Goal: Task Accomplishment & Management: Use online tool/utility

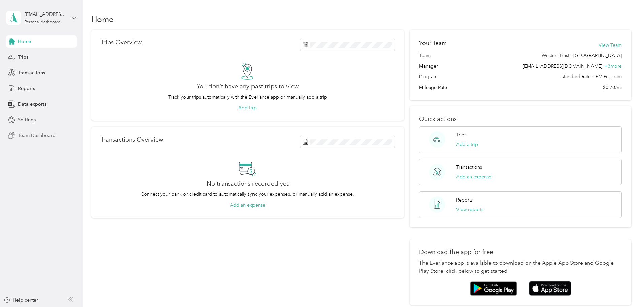
click at [43, 134] on span "Team Dashboard" at bounding box center [37, 135] width 38 height 7
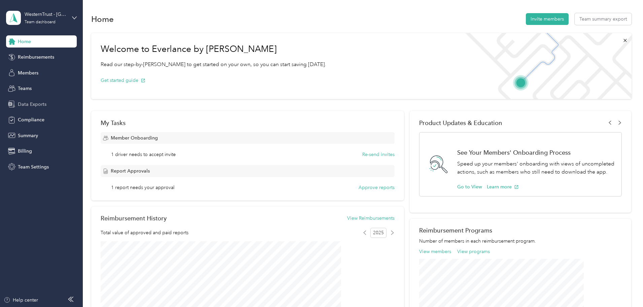
click at [35, 105] on span "Data Exports" at bounding box center [32, 104] width 29 height 7
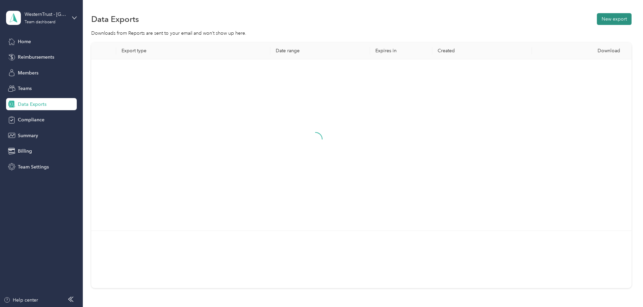
click at [597, 19] on button "New export" at bounding box center [614, 19] width 35 height 12
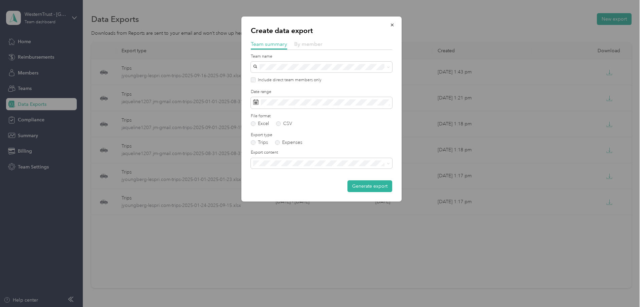
click at [306, 43] on span "By member" at bounding box center [308, 44] width 28 height 6
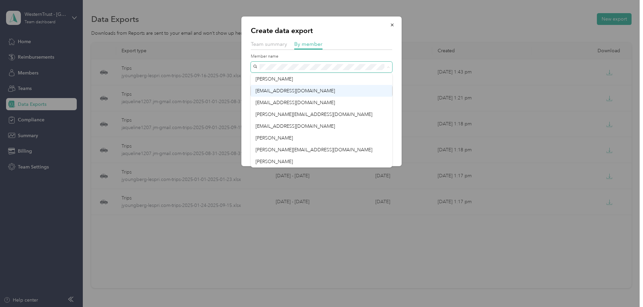
scroll to position [13, 0]
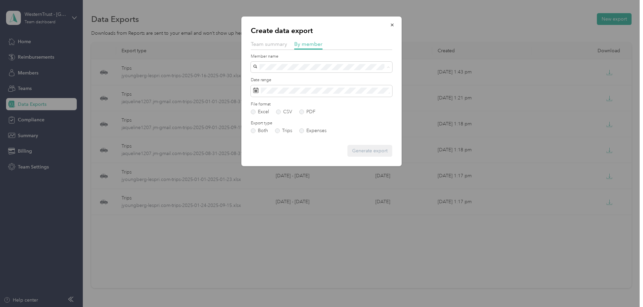
click at [270, 101] on span "[PERSON_NAME]" at bounding box center [274, 101] width 37 height 6
click at [265, 87] on span at bounding box center [321, 90] width 141 height 11
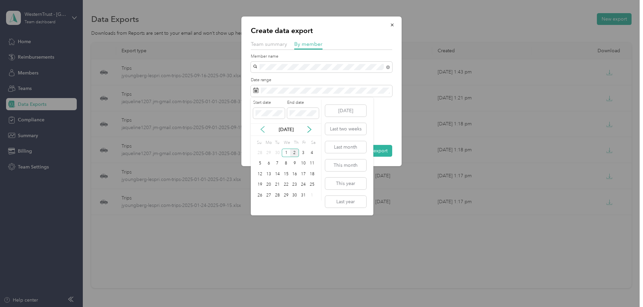
click at [264, 129] on icon at bounding box center [262, 129] width 7 height 7
click at [271, 154] on div "1" at bounding box center [268, 153] width 9 height 8
click at [279, 195] on div "30" at bounding box center [277, 195] width 9 height 8
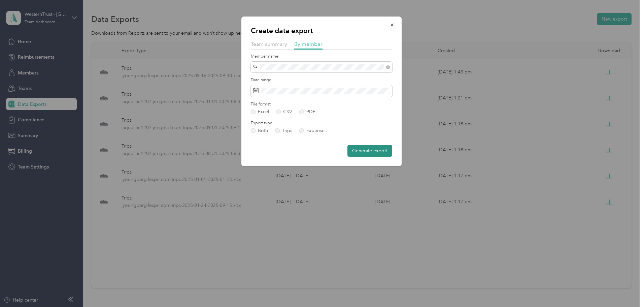
click at [365, 153] on button "Generate export" at bounding box center [370, 151] width 45 height 12
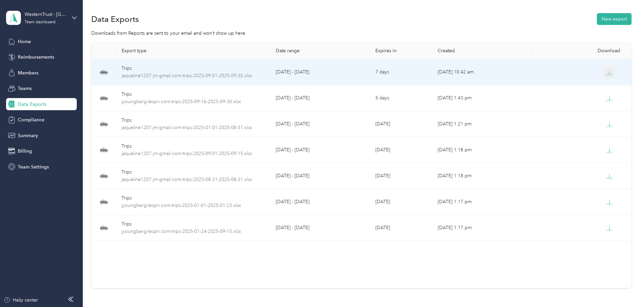
click at [604, 73] on button "button" at bounding box center [610, 72] width 12 height 12
